Goal: Navigation & Orientation: Go to known website

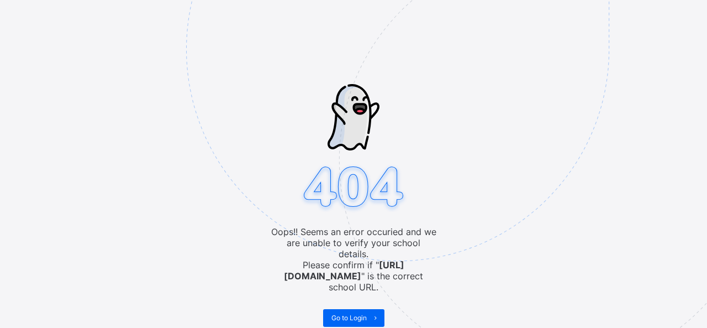
drag, startPoint x: 0, startPoint y: 262, endPoint x: 579, endPoint y: 349, distance: 585.3
